Goal: Find specific page/section: Find specific page/section

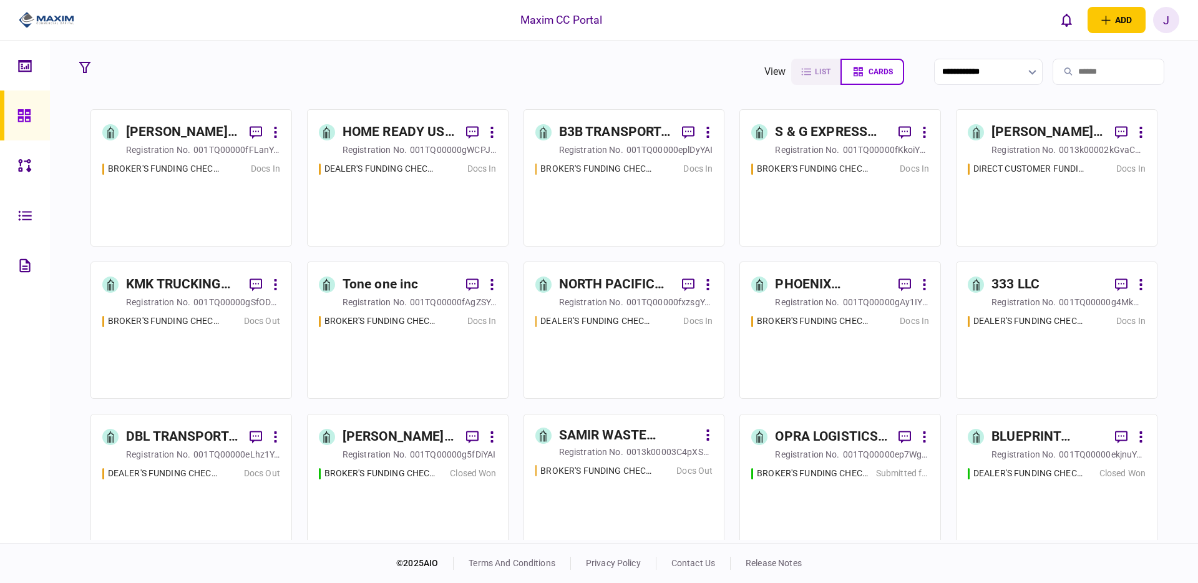
click at [1171, 26] on div "J" at bounding box center [1167, 20] width 26 height 26
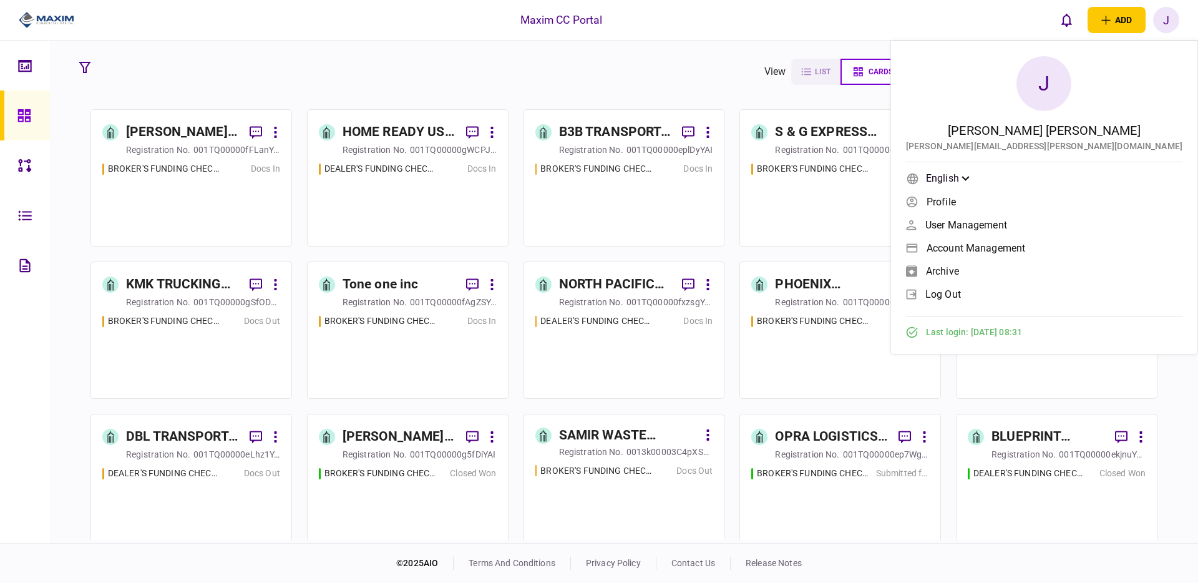
click at [1007, 220] on span "User management" at bounding box center [967, 225] width 82 height 11
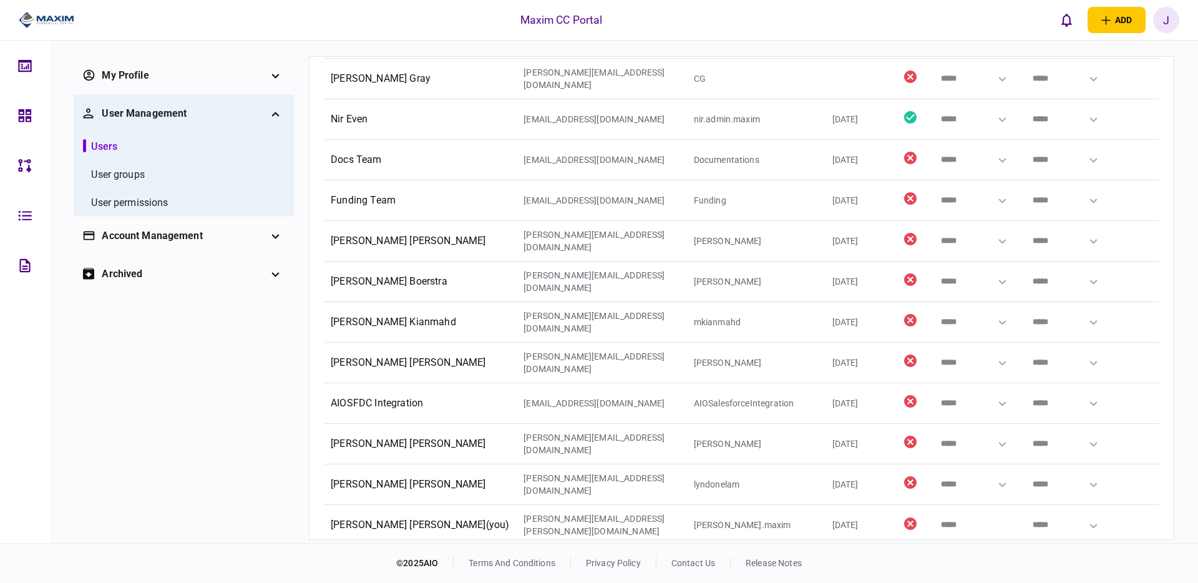
scroll to position [253, 0]
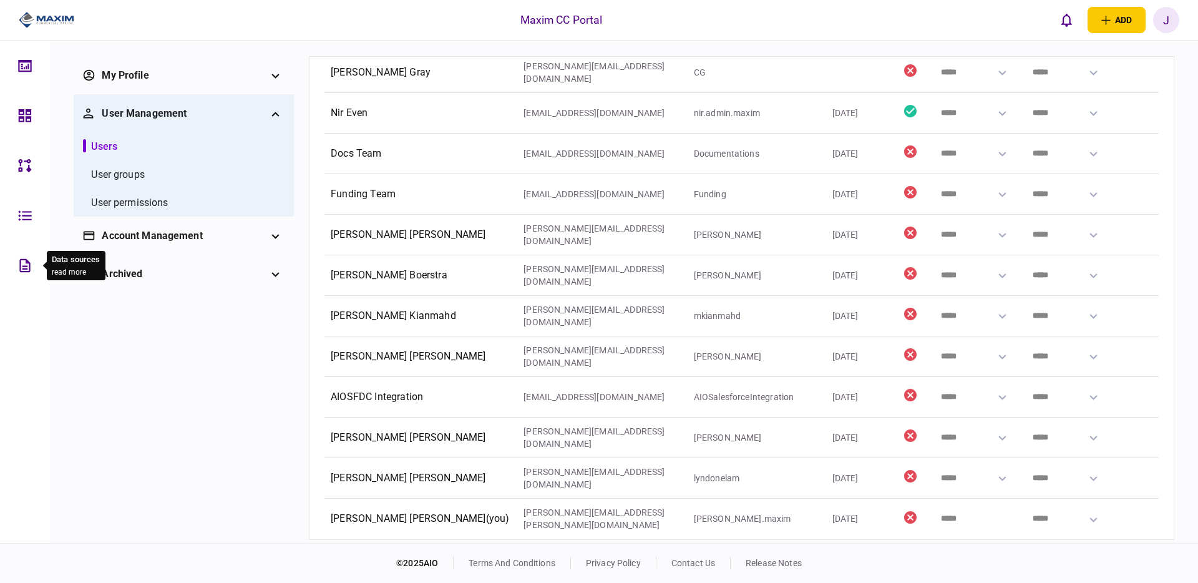
click at [19, 263] on icon at bounding box center [24, 264] width 11 height 13
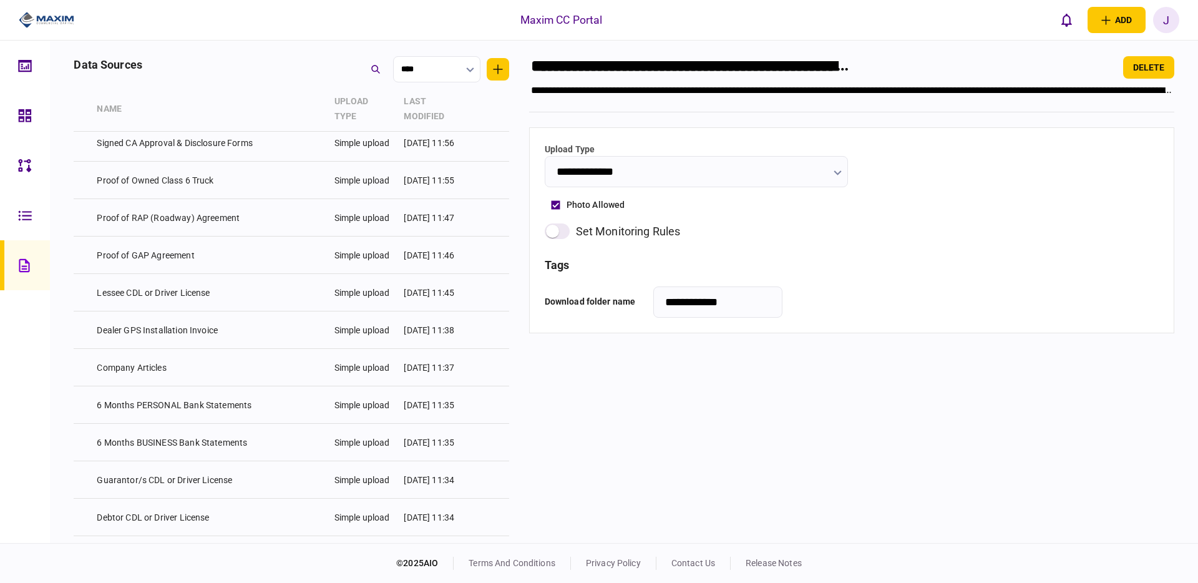
scroll to position [280, 0]
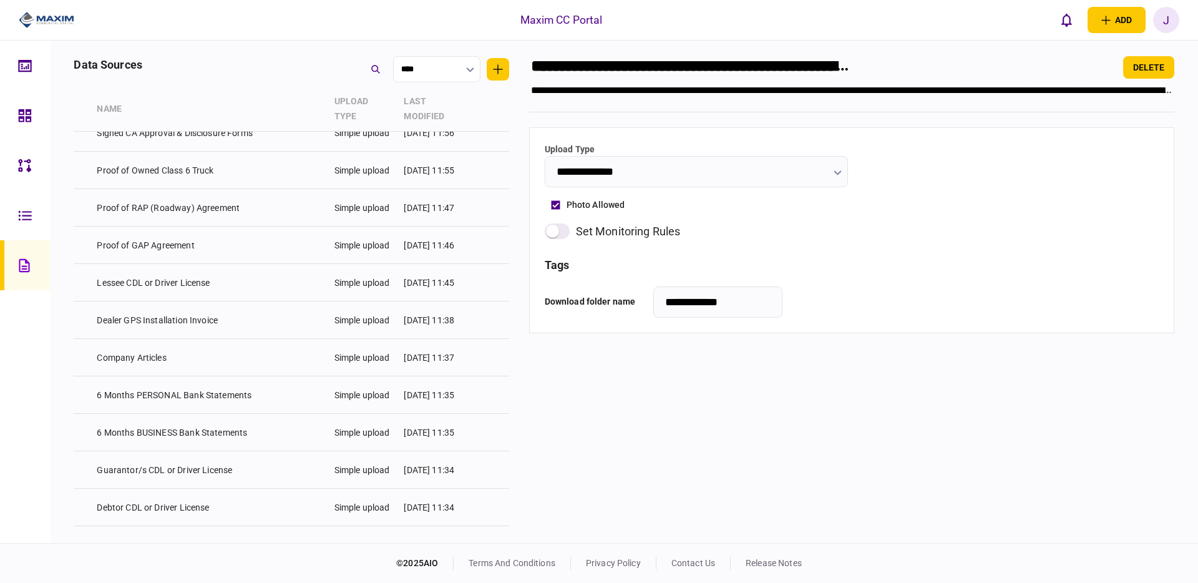
click at [14, 214] on link at bounding box center [25, 215] width 50 height 50
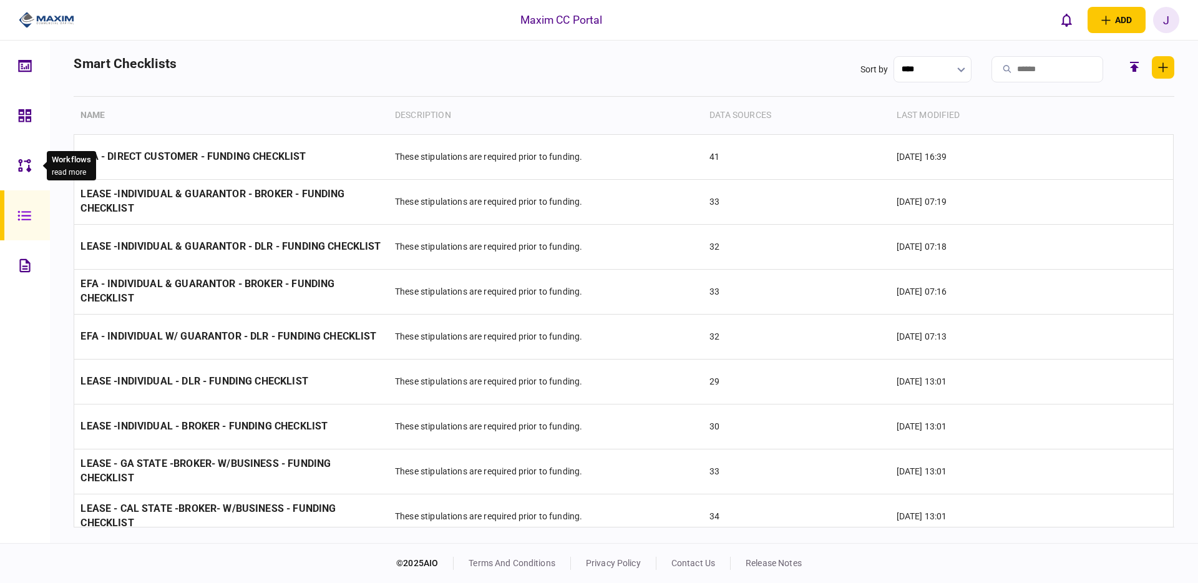
click at [26, 170] on icon at bounding box center [25, 166] width 14 height 14
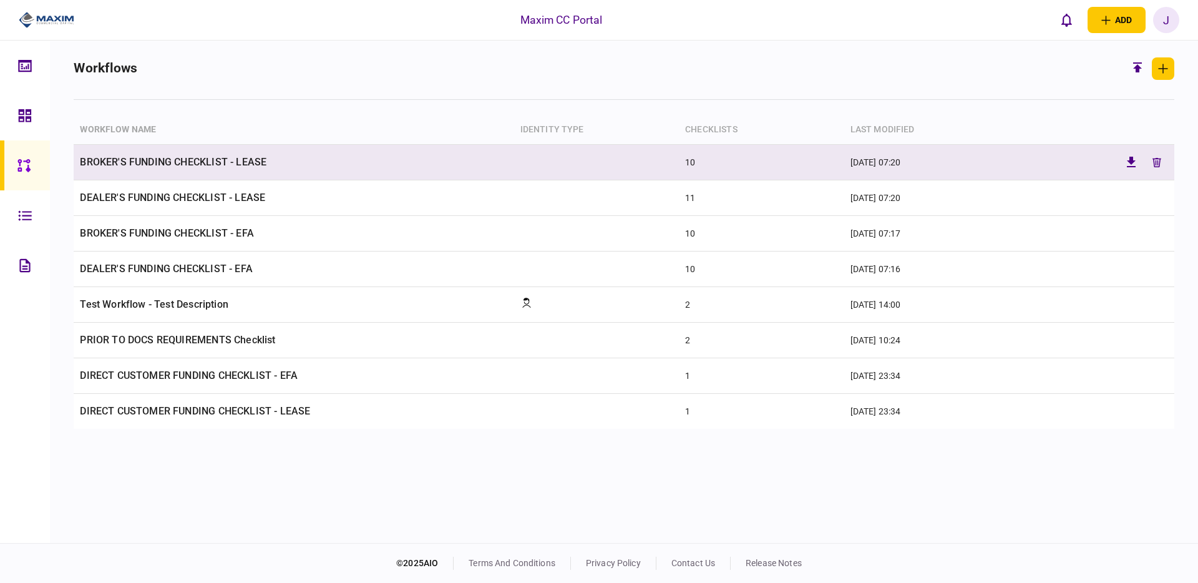
click at [195, 167] on td "BROKER'S FUNDING CHECKLIST - LEASE" at bounding box center [294, 163] width 440 height 36
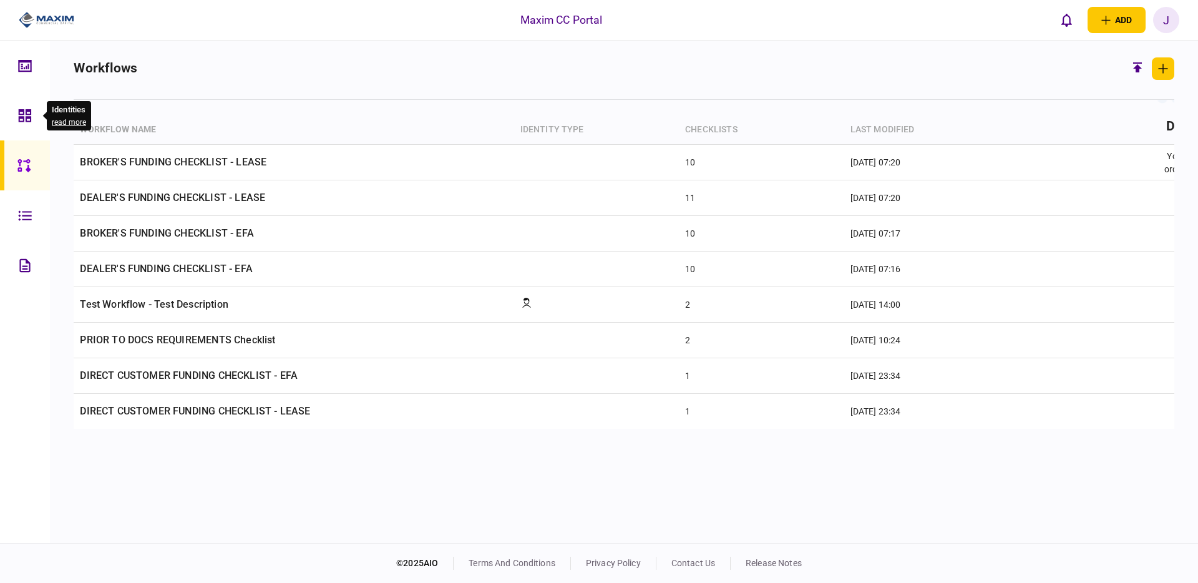
drag, startPoint x: 27, startPoint y: 107, endPoint x: 73, endPoint y: 117, distance: 47.3
click at [27, 107] on div at bounding box center [28, 116] width 20 height 50
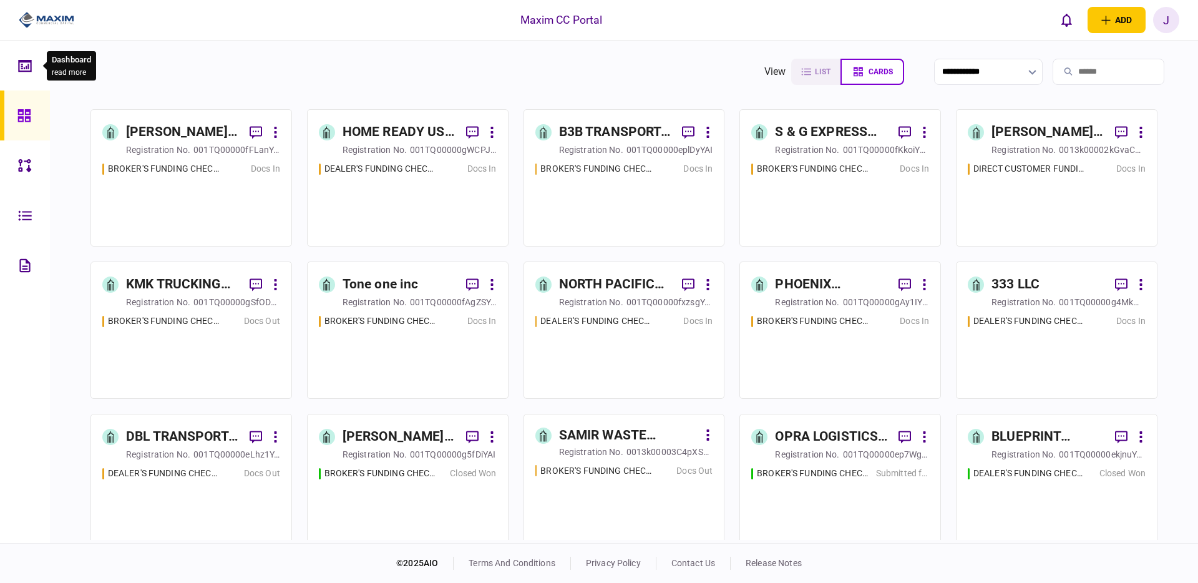
click at [26, 66] on icon at bounding box center [26, 67] width 1 height 3
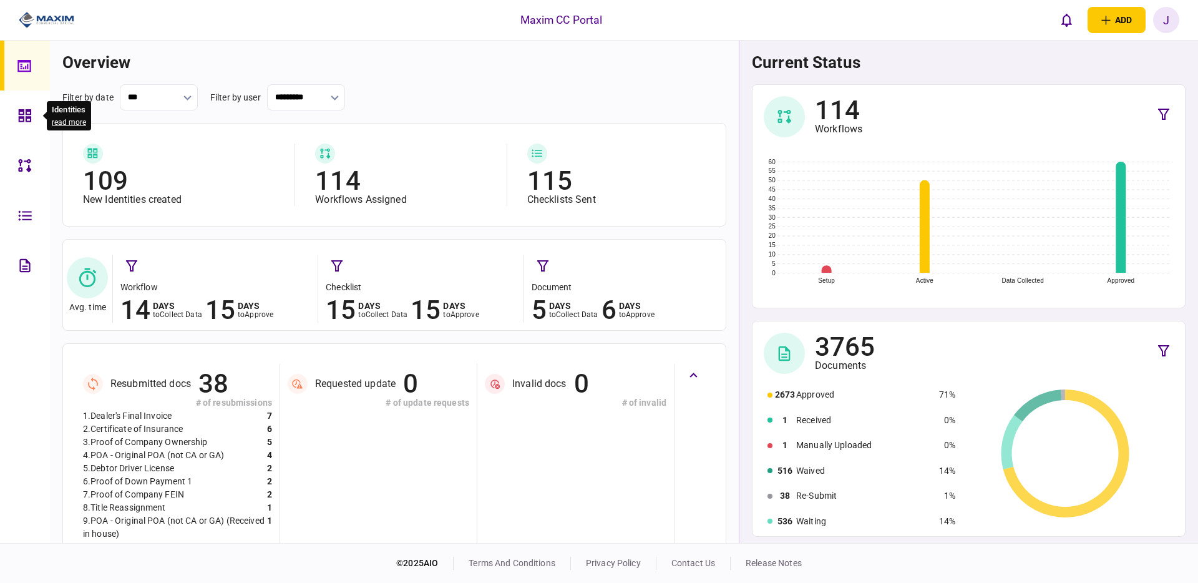
drag, startPoint x: 27, startPoint y: 117, endPoint x: 54, endPoint y: 117, distance: 27.5
click at [27, 117] on icon at bounding box center [25, 115] width 12 height 12
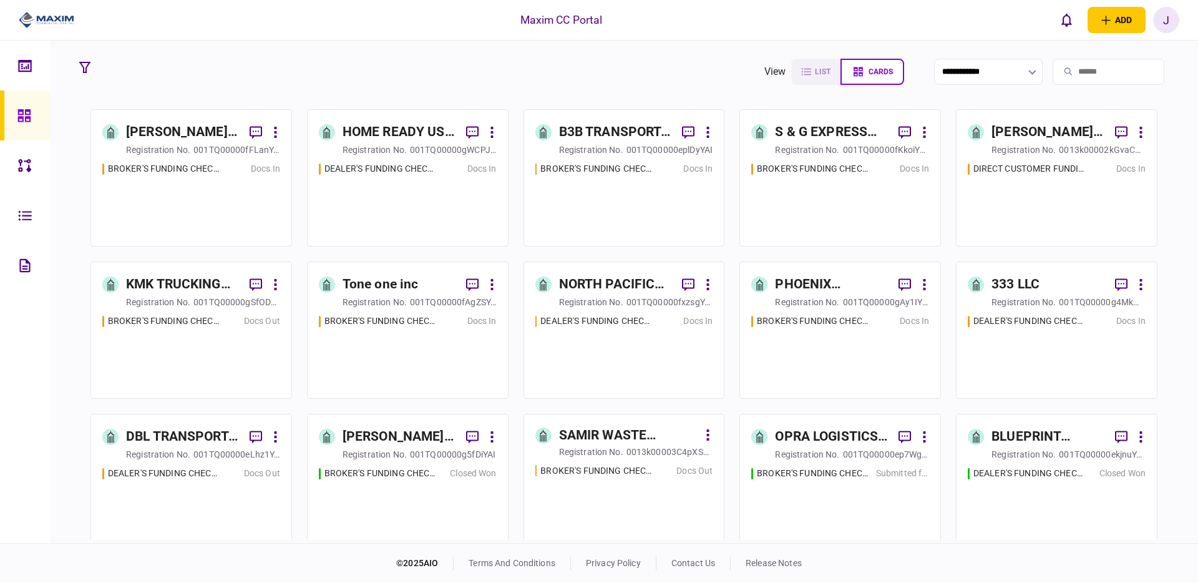
click at [1170, 29] on div "J" at bounding box center [1167, 20] width 26 height 26
